Goal: Transaction & Acquisition: Purchase product/service

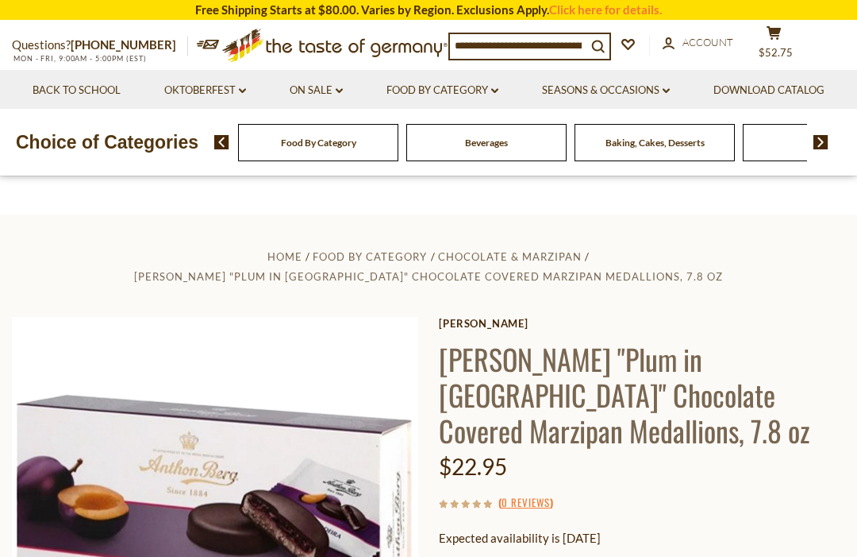
click at [772, 44] on button "cart $52.75" at bounding box center [774, 45] width 48 height 40
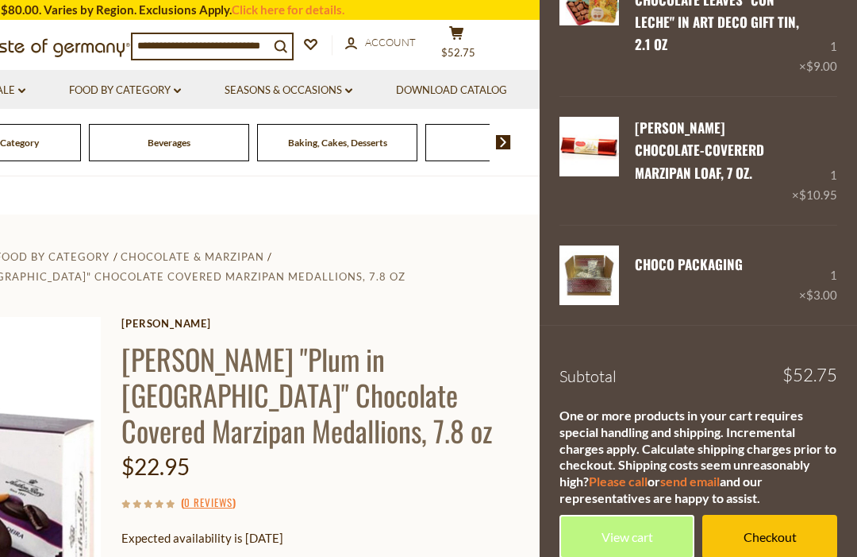
scroll to position [603, 0]
click at [645, 515] on link "View cart" at bounding box center [627, 536] width 135 height 44
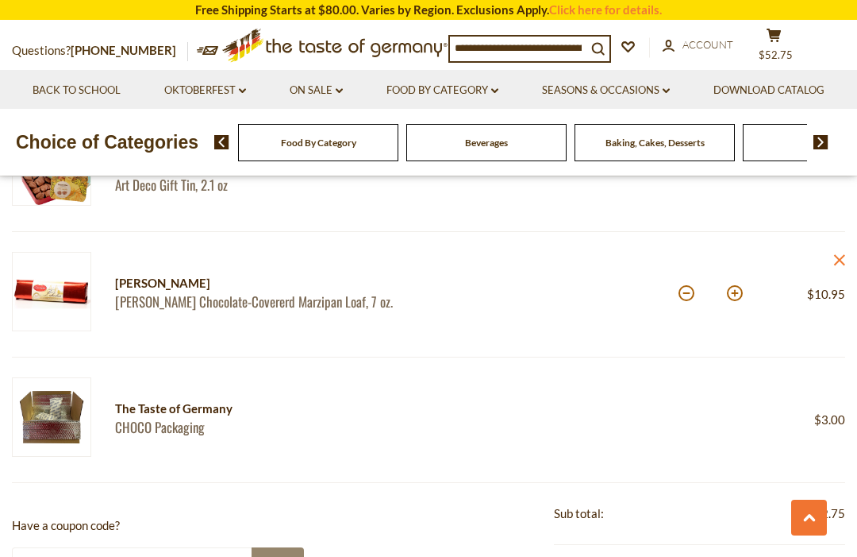
scroll to position [811, 0]
click at [772, 445] on div "Price: $3.00" at bounding box center [799, 418] width 93 height 85
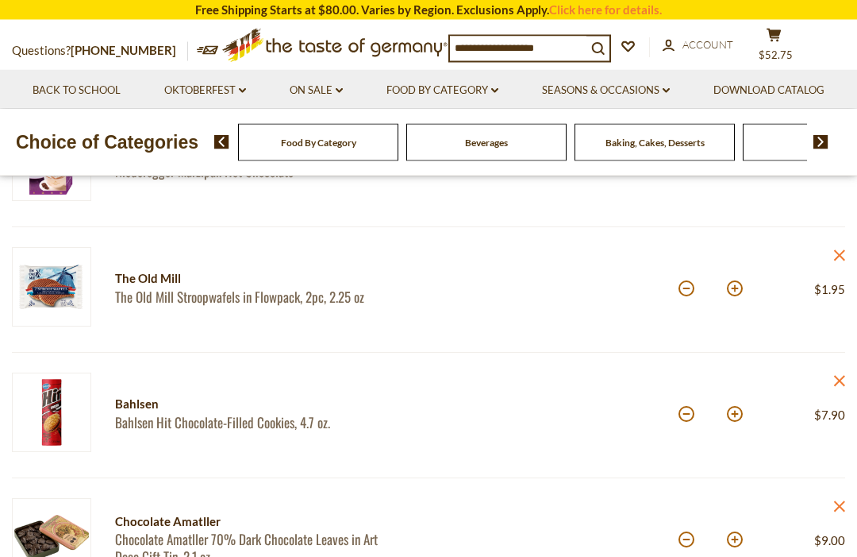
scroll to position [314, 0]
click at [689, 415] on button at bounding box center [687, 413] width 16 height 16
type input "*"
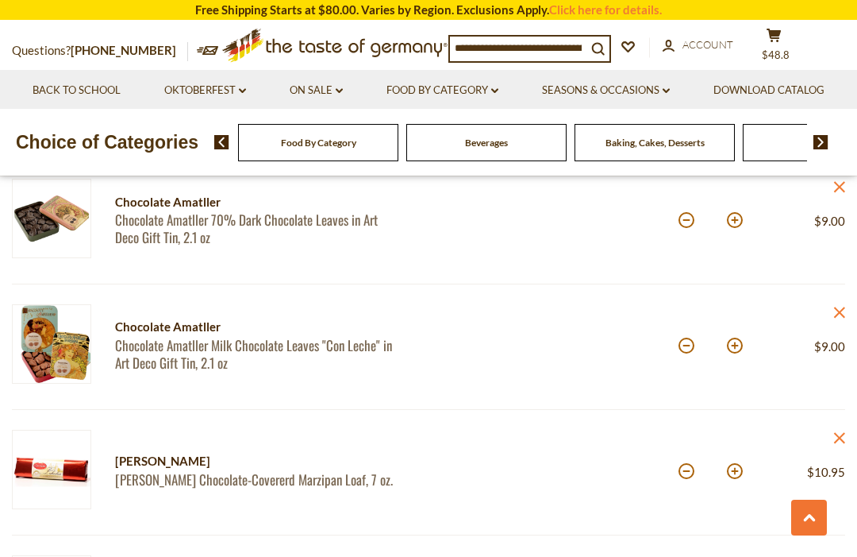
scroll to position [633, 0]
click at [692, 472] on button at bounding box center [687, 470] width 16 height 16
type input "*"
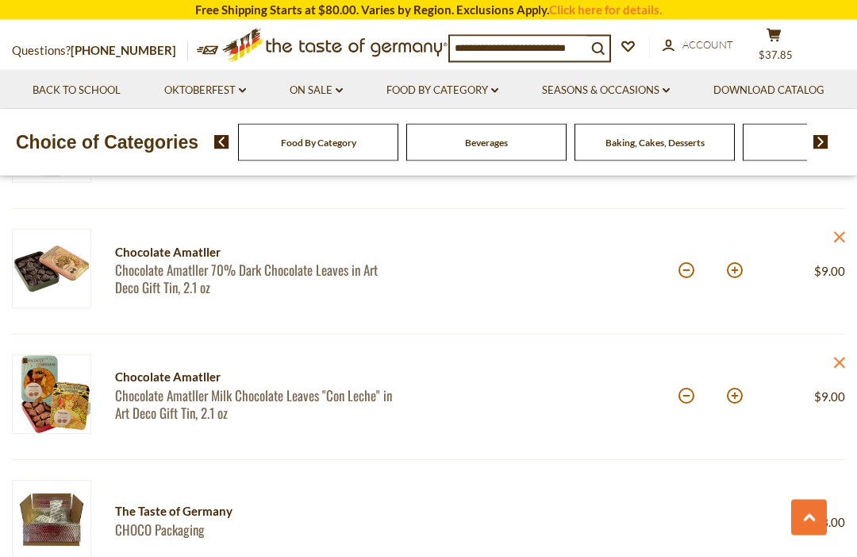
scroll to position [584, 0]
